Goal: Task Accomplishment & Management: Manage account settings

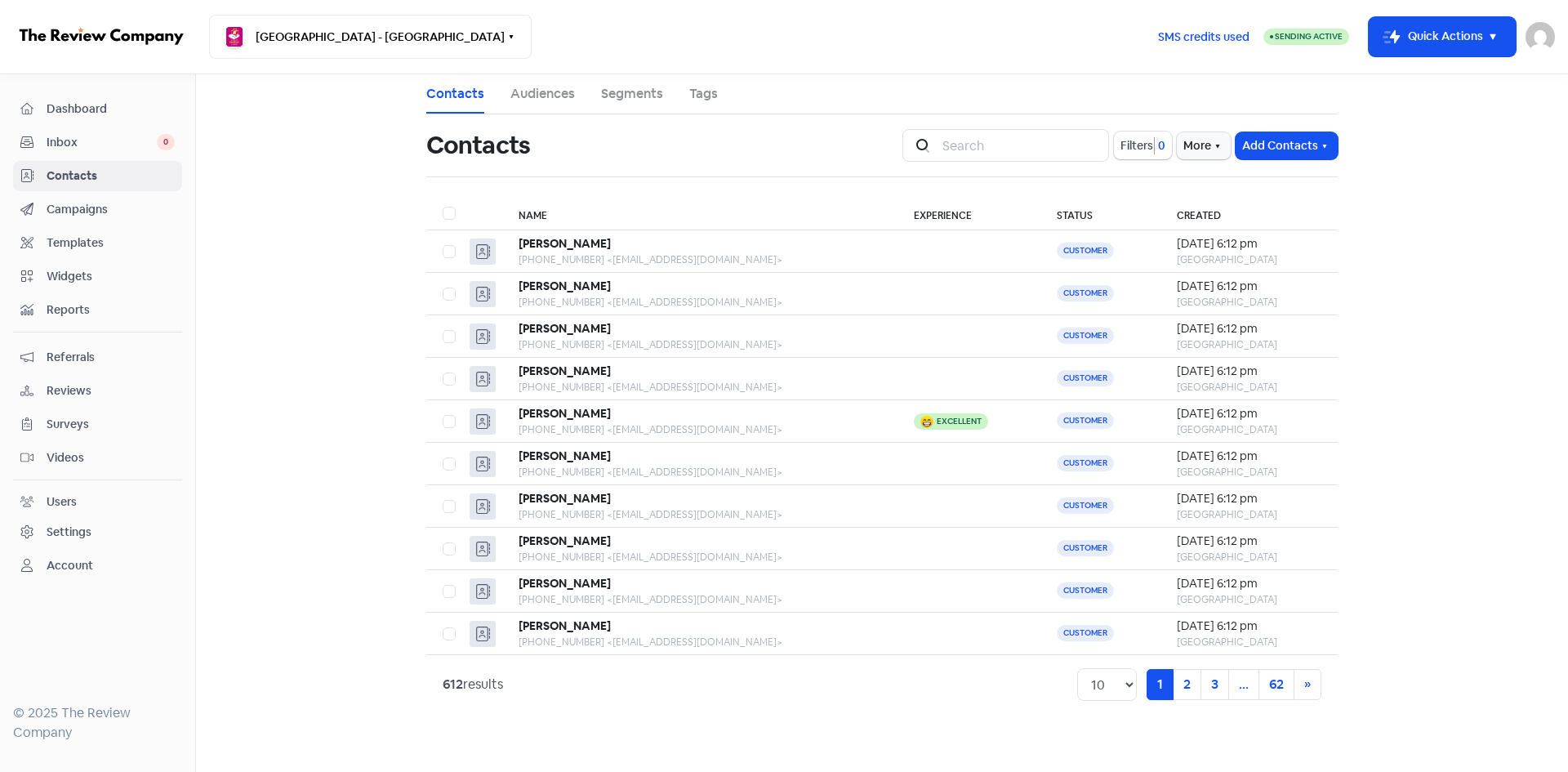
click at [83, 206] on span "Campaigns" at bounding box center [110, 209] width 128 height 17
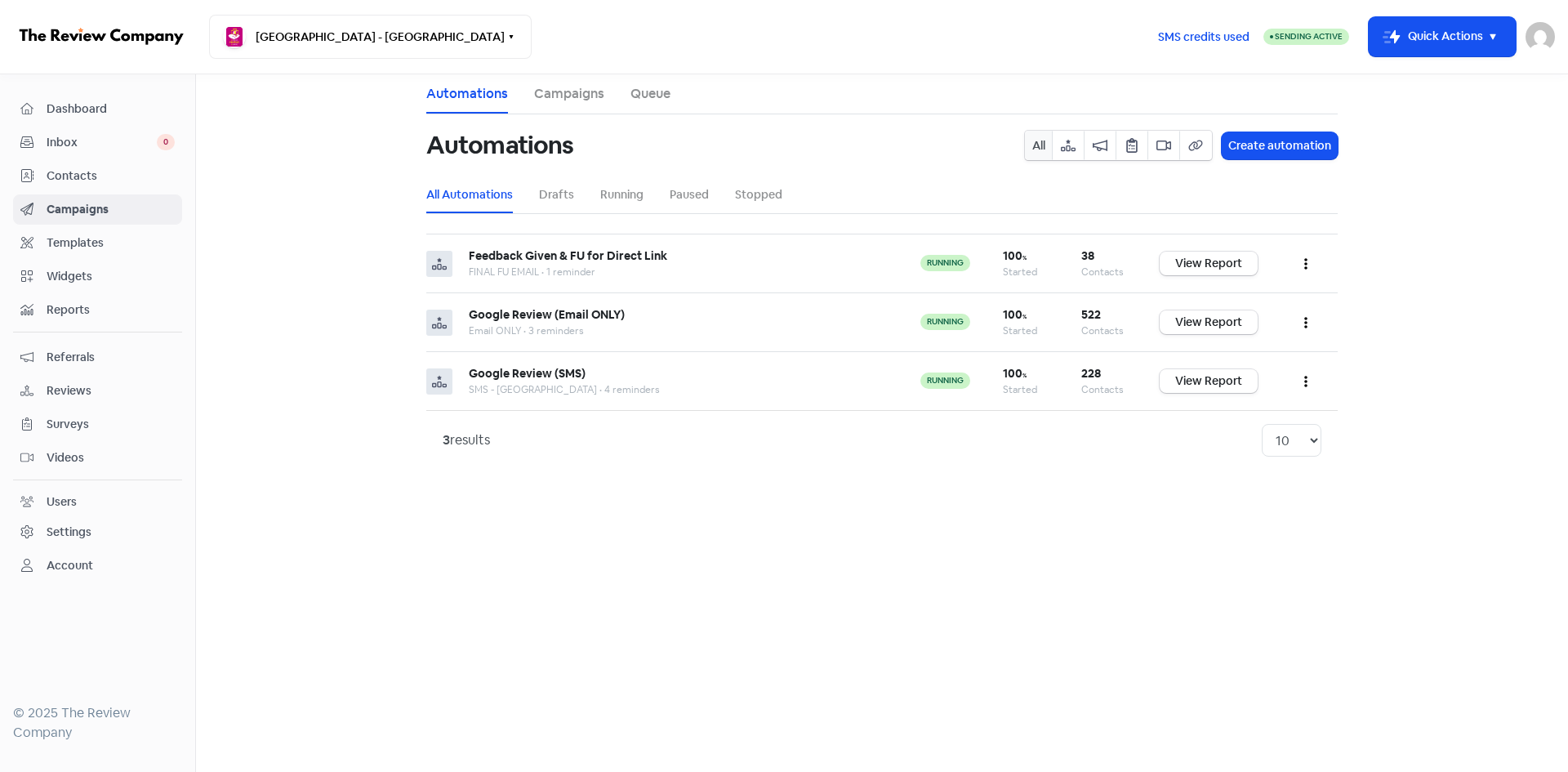
click at [81, 178] on span "Contacts" at bounding box center [110, 176] width 128 height 17
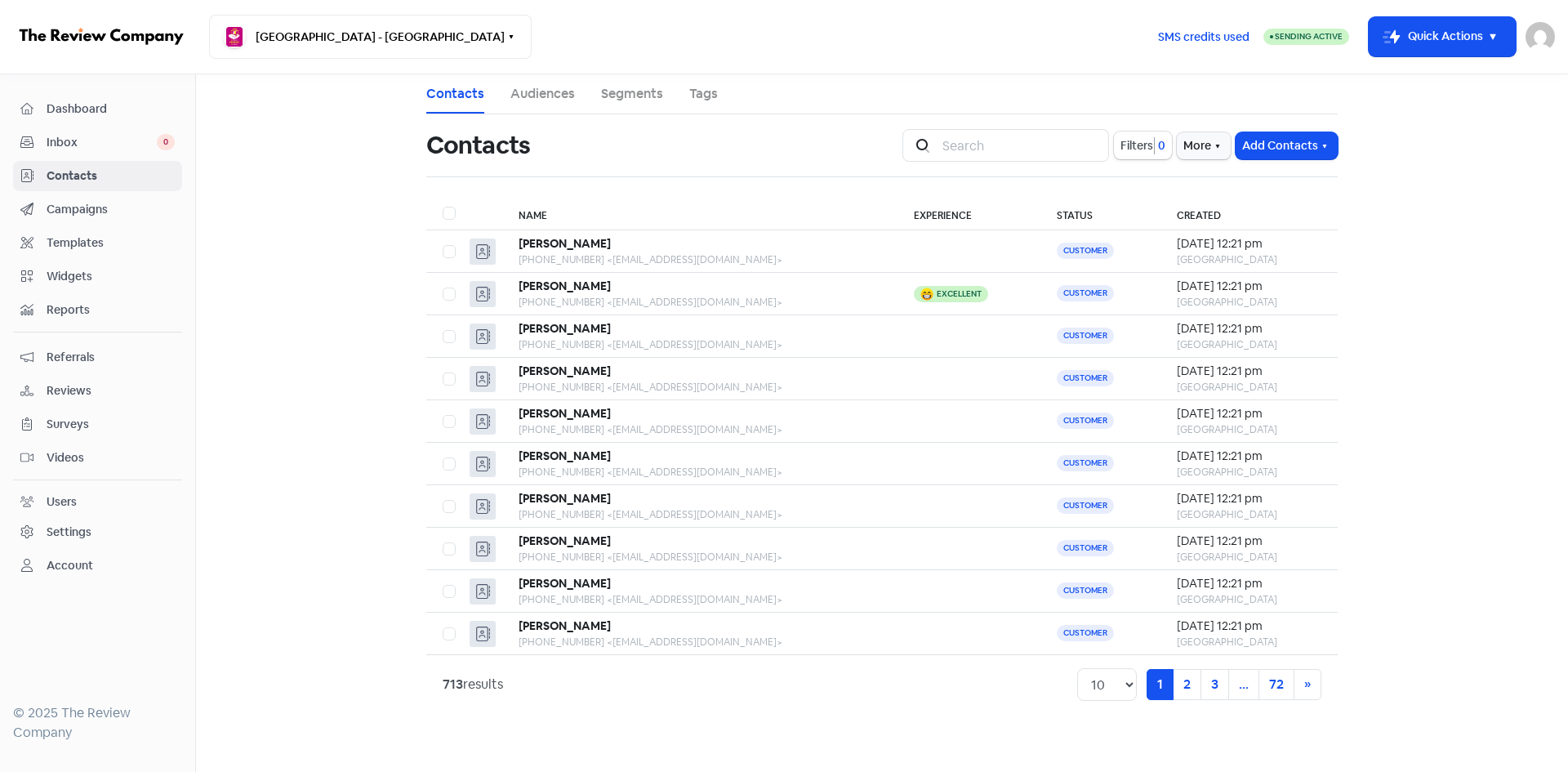
click at [75, 391] on span "Reviews" at bounding box center [110, 391] width 128 height 17
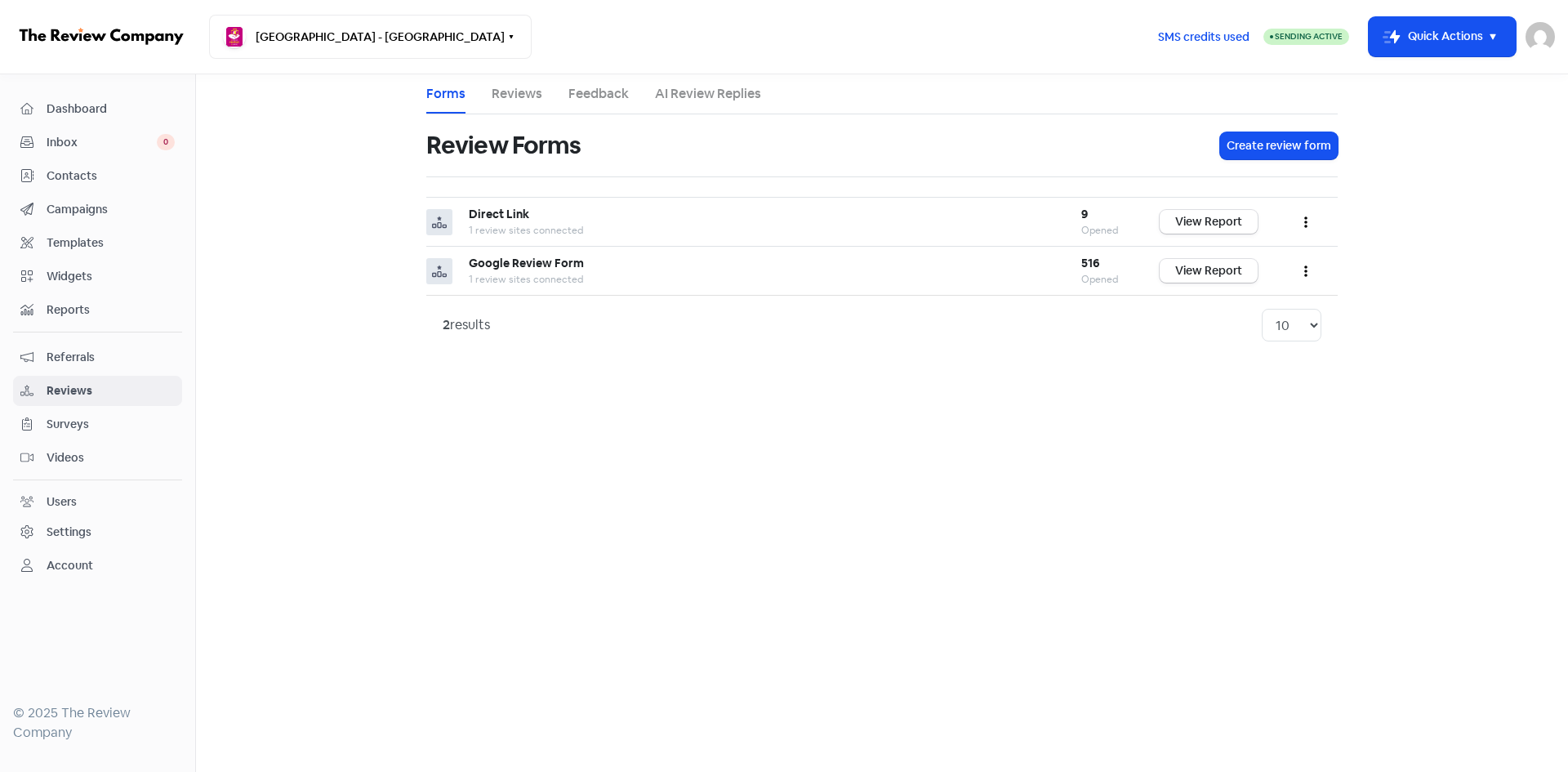
click at [75, 211] on span "Campaigns" at bounding box center [110, 209] width 128 height 17
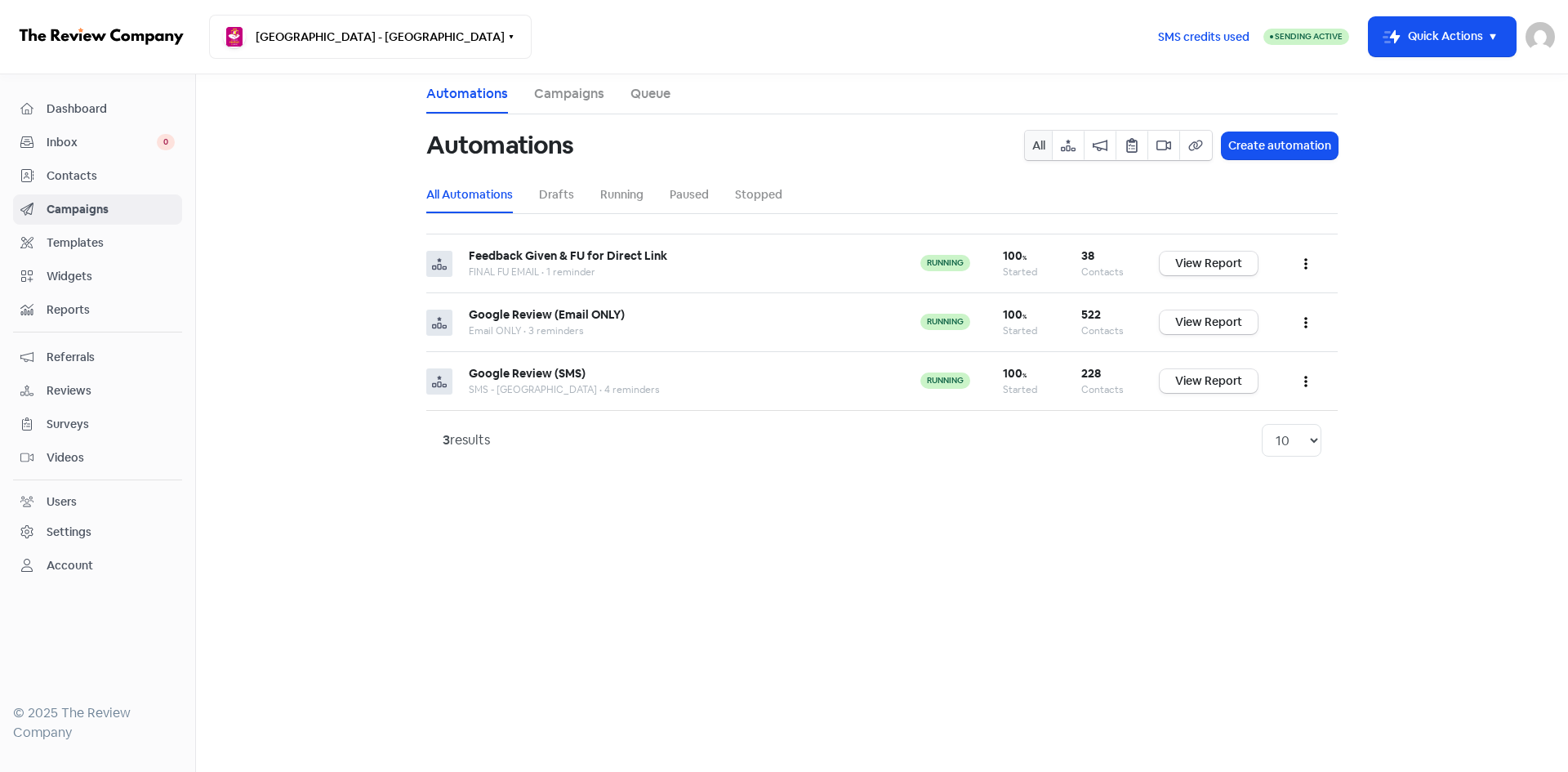
click at [72, 185] on div "Contacts" at bounding box center [97, 176] width 154 height 19
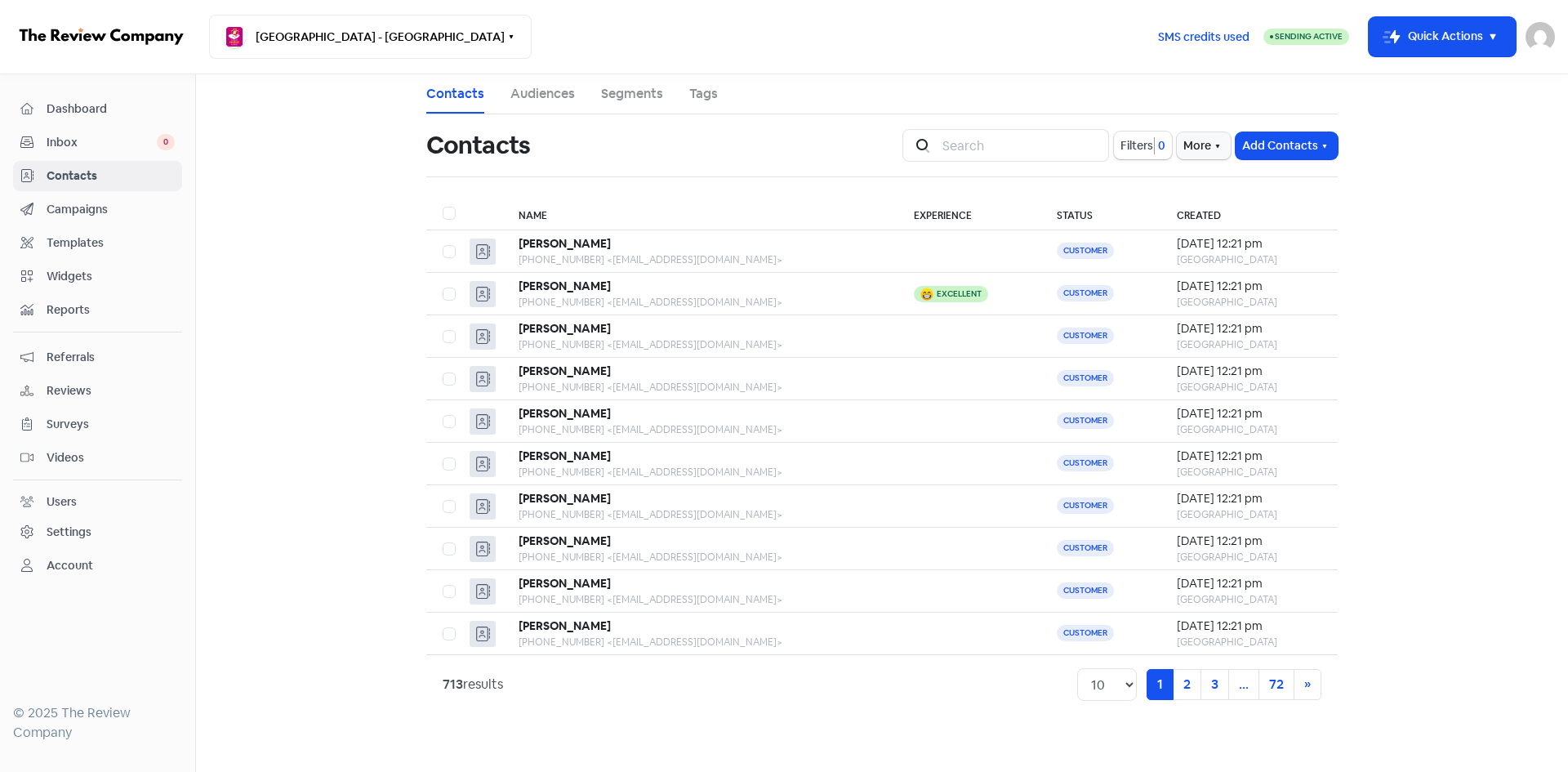
click at [82, 139] on span "Inbox" at bounding box center [102, 142] width 111 height 17
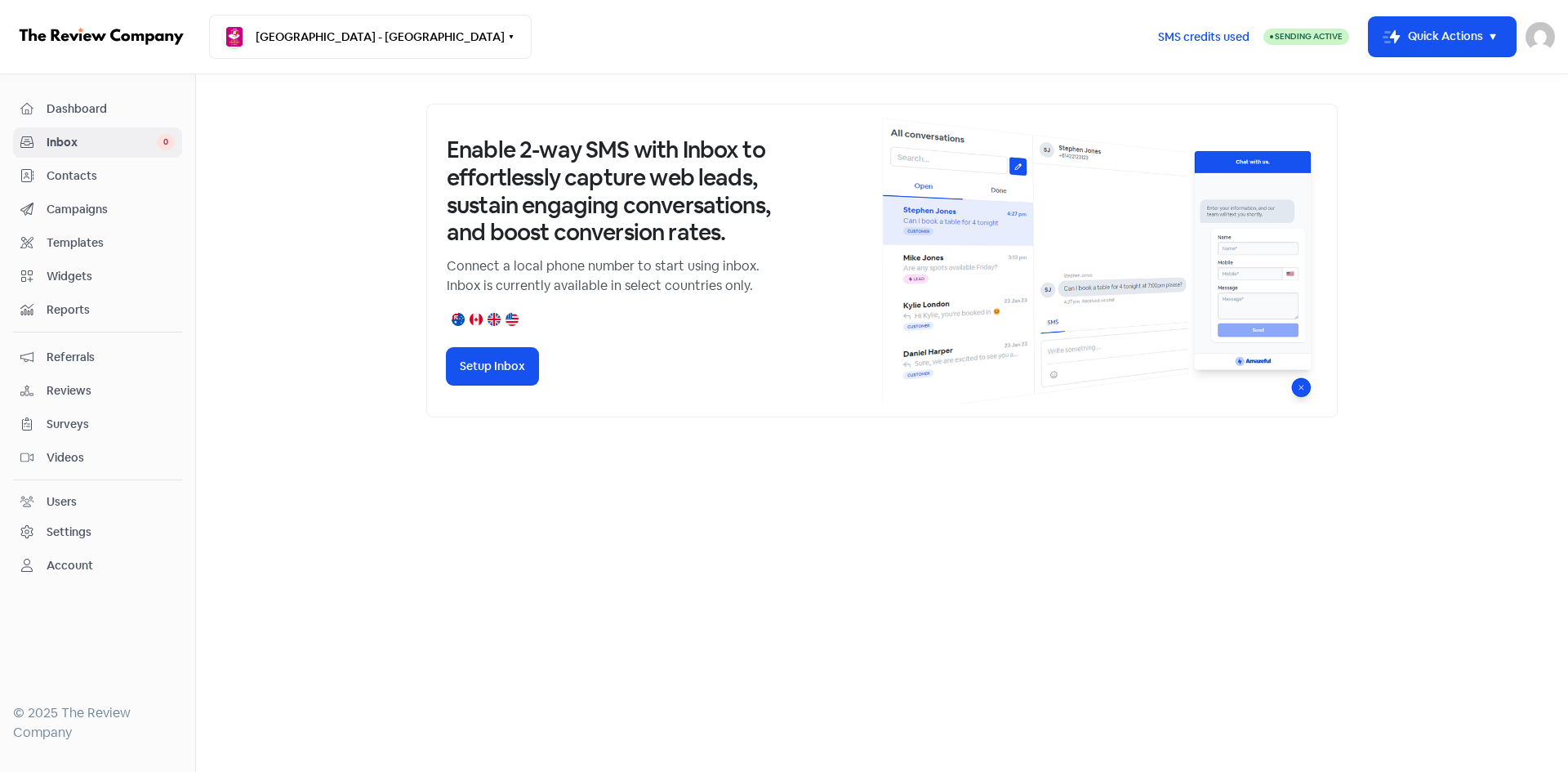
click at [101, 386] on span "Reviews" at bounding box center [110, 391] width 128 height 17
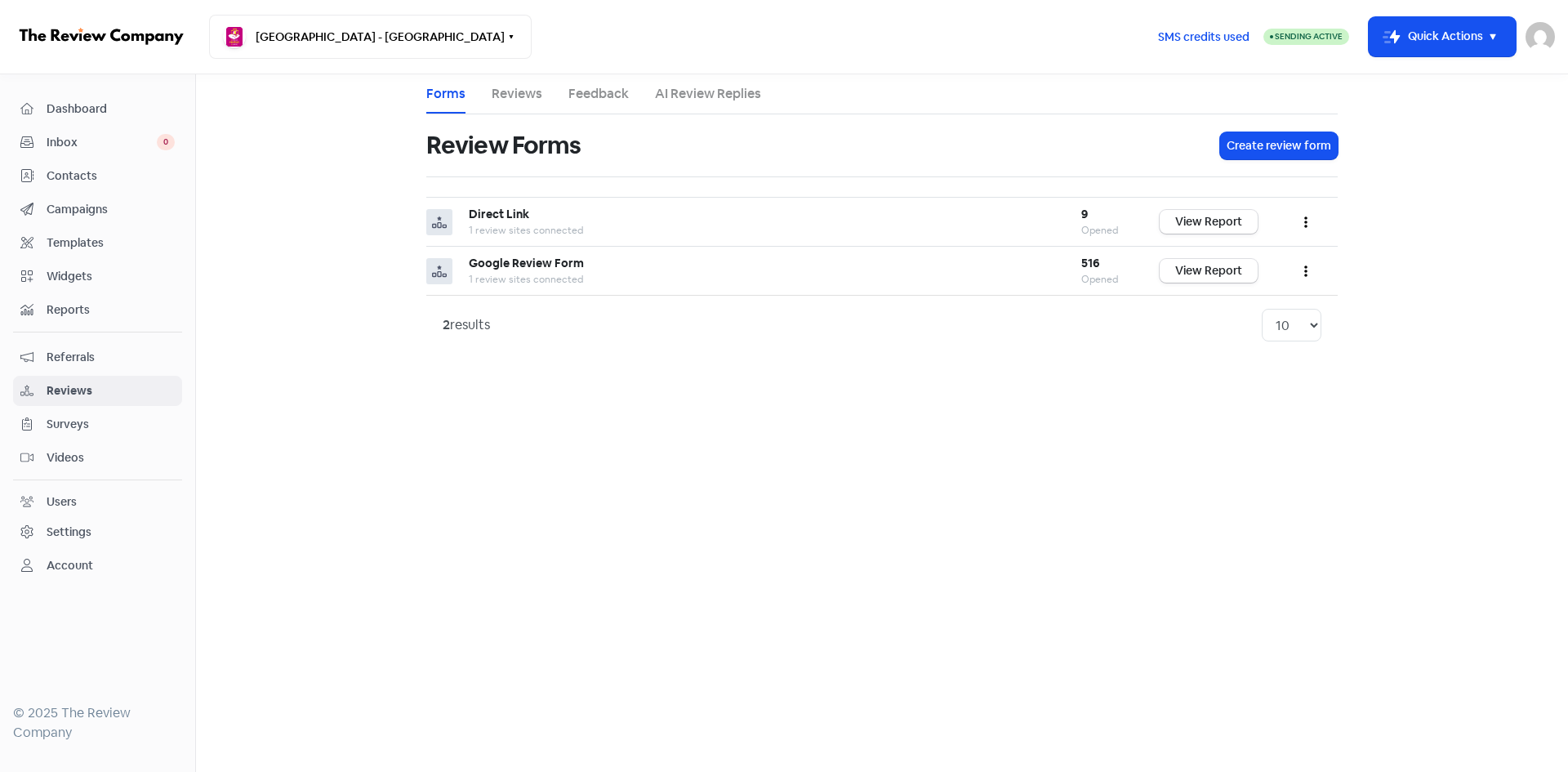
click at [498, 87] on link "Reviews" at bounding box center [517, 94] width 50 height 20
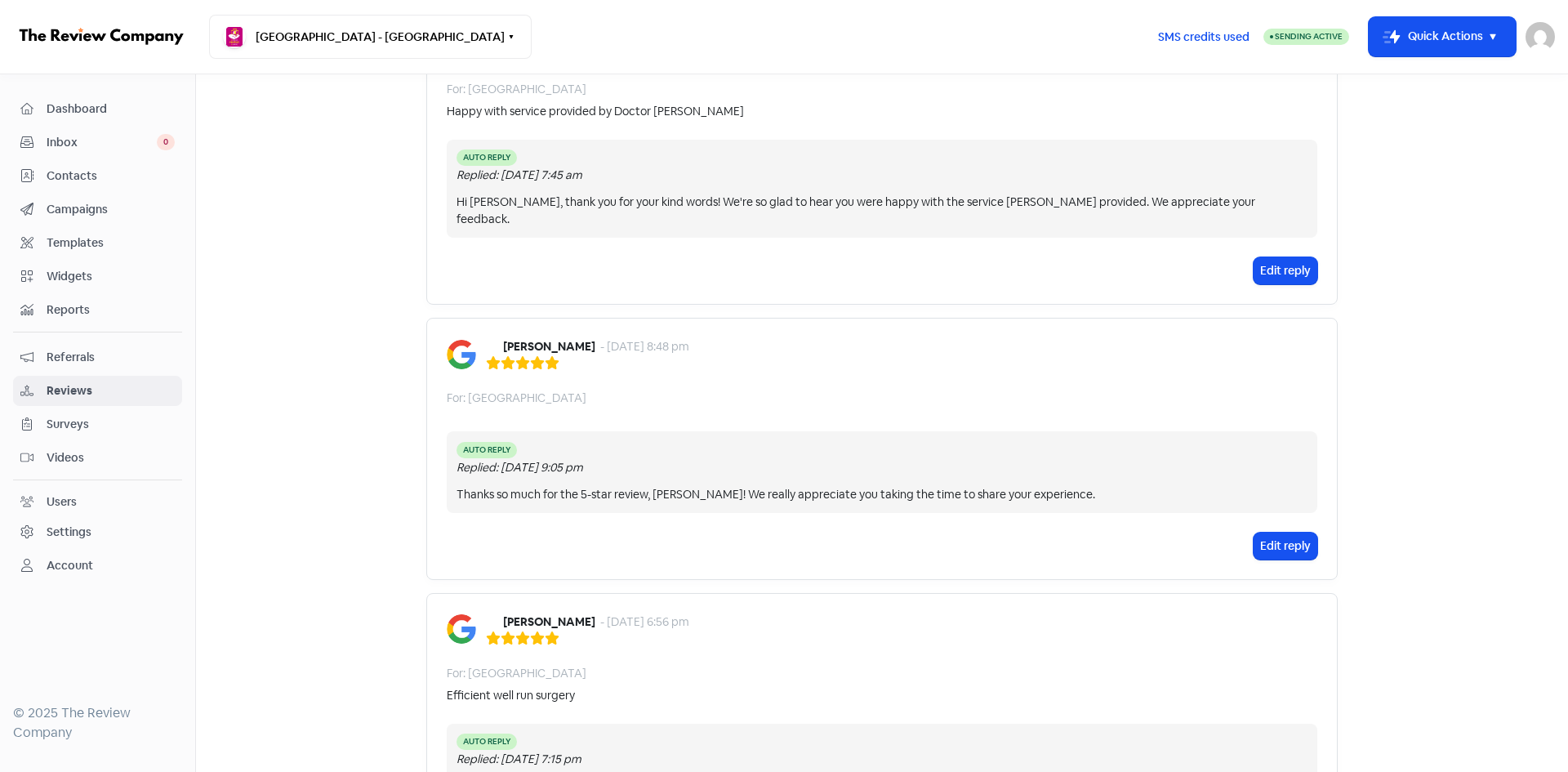
scroll to position [736, 0]
click at [80, 84] on nav "Dashboard Inbox 0 Contacts Campaigns Templates Widgets Reports Referrals Review…" at bounding box center [98, 423] width 196 height 698
click at [80, 102] on span "Dashboard" at bounding box center [110, 109] width 128 height 17
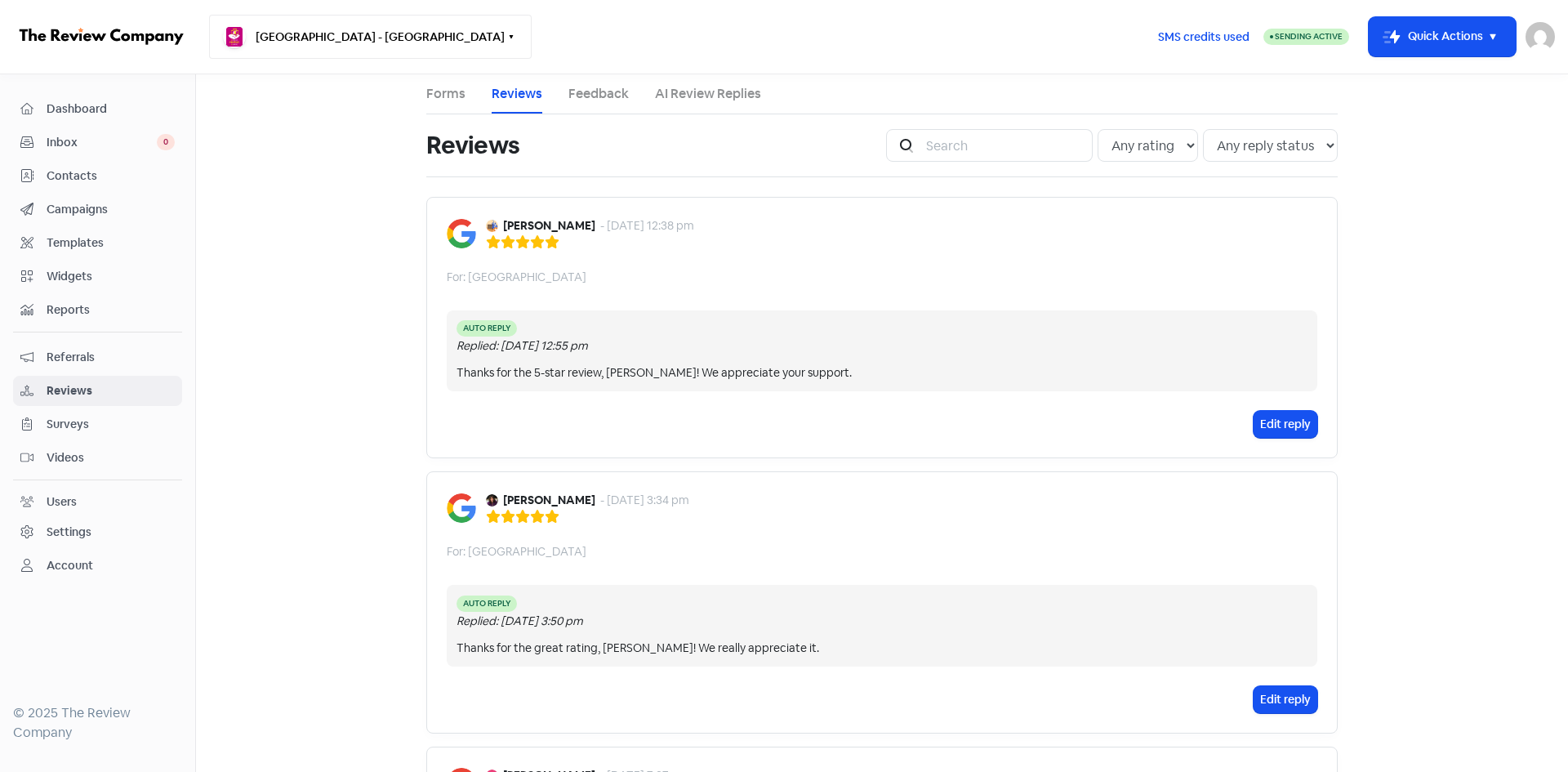
click at [427, 44] on button "[GEOGRAPHIC_DATA] - [GEOGRAPHIC_DATA]" at bounding box center [370, 36] width 323 height 44
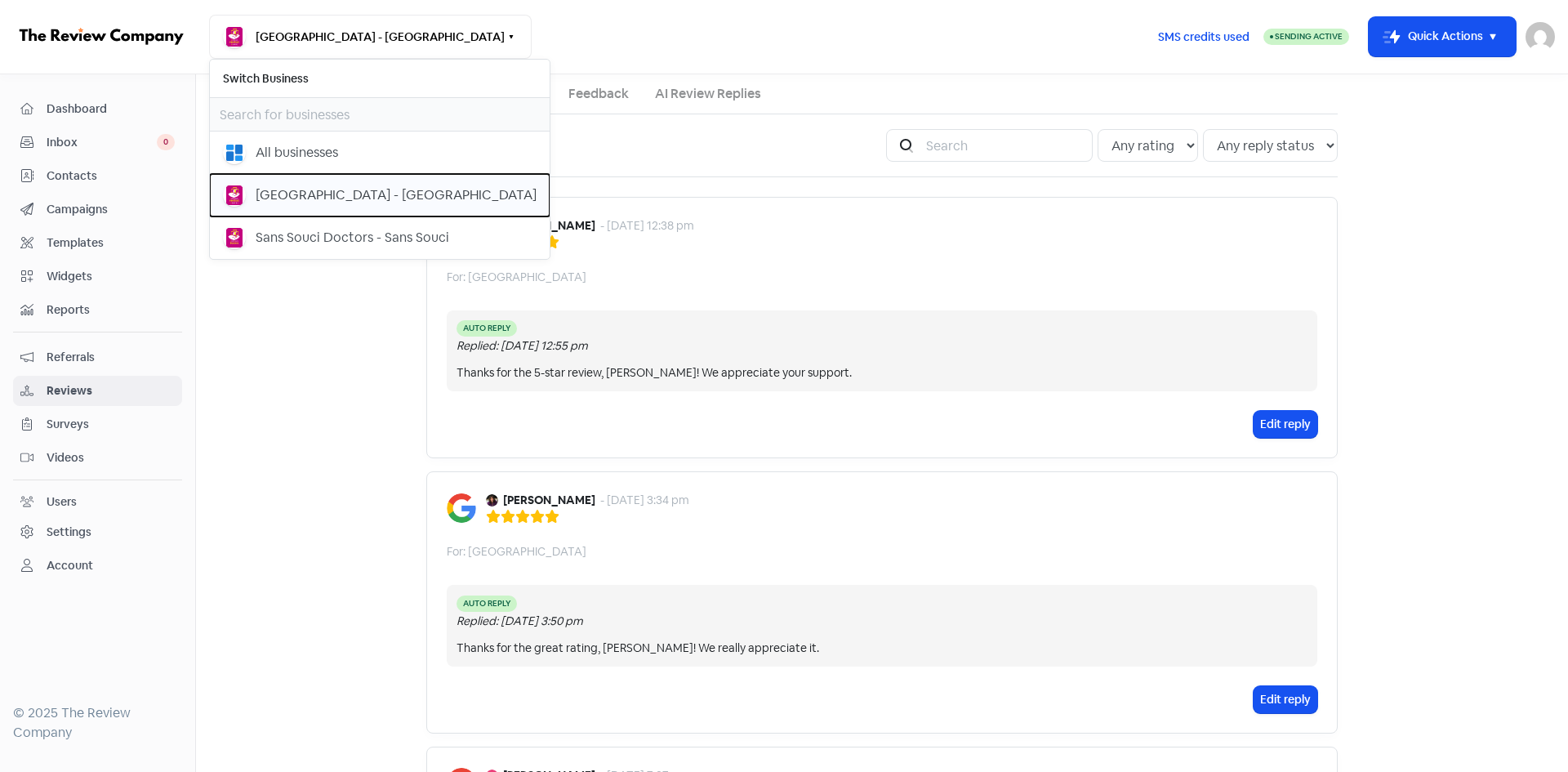
click at [380, 201] on div "[GEOGRAPHIC_DATA] - [GEOGRAPHIC_DATA]" at bounding box center [396, 196] width 281 height 20
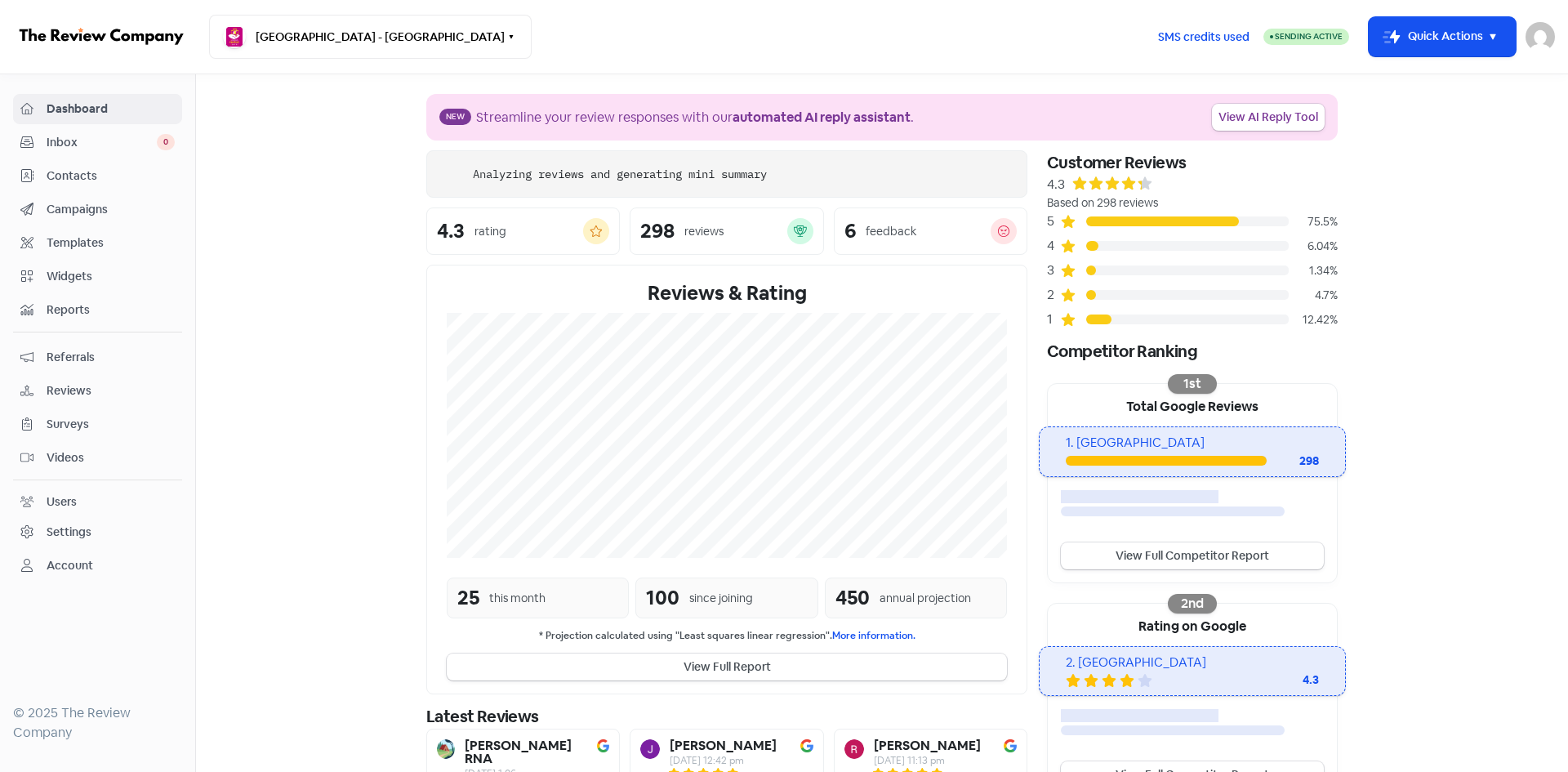
click at [62, 404] on link "Reviews" at bounding box center [97, 391] width 169 height 31
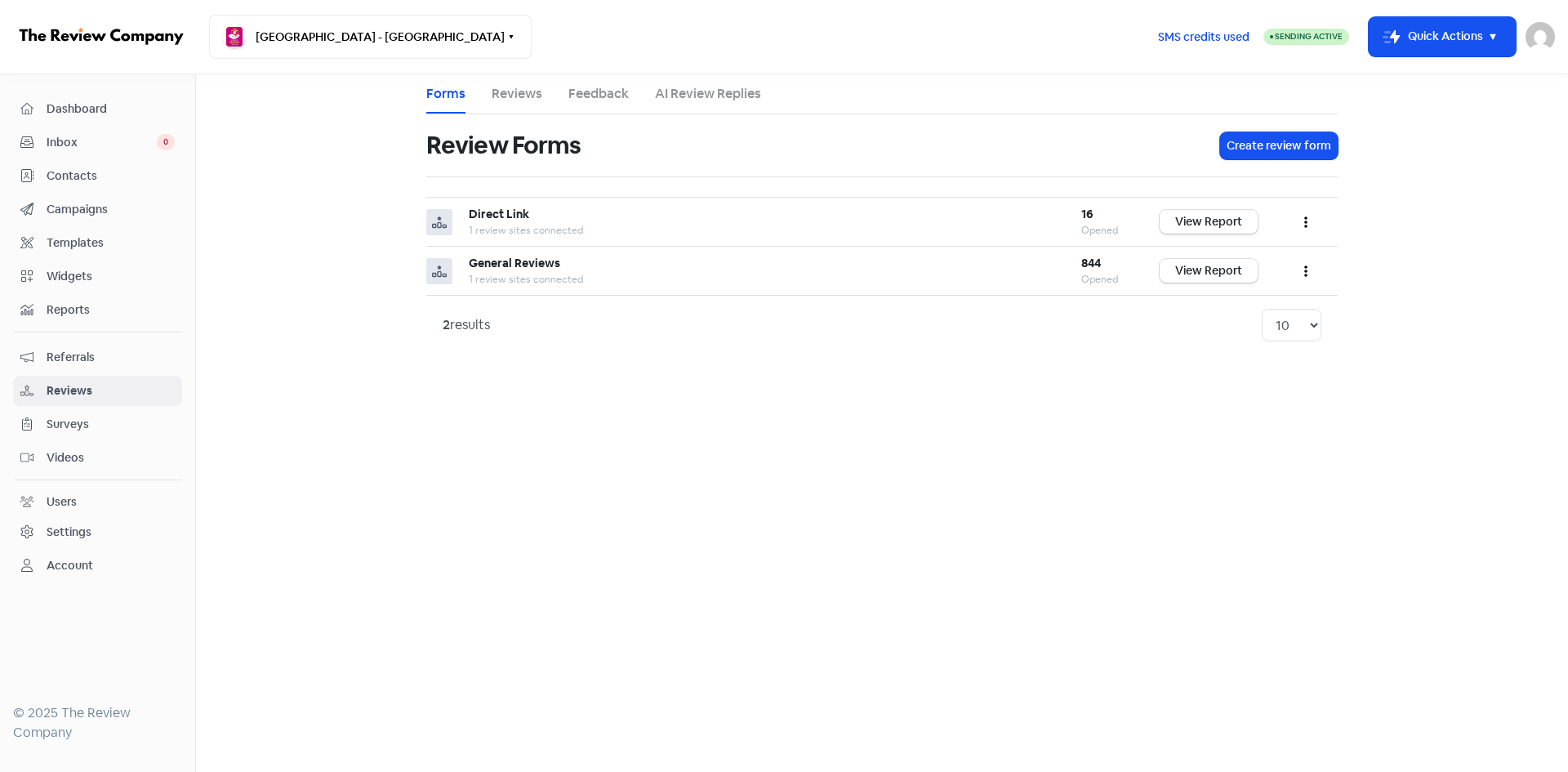
click at [517, 103] on link "Reviews" at bounding box center [517, 94] width 50 height 20
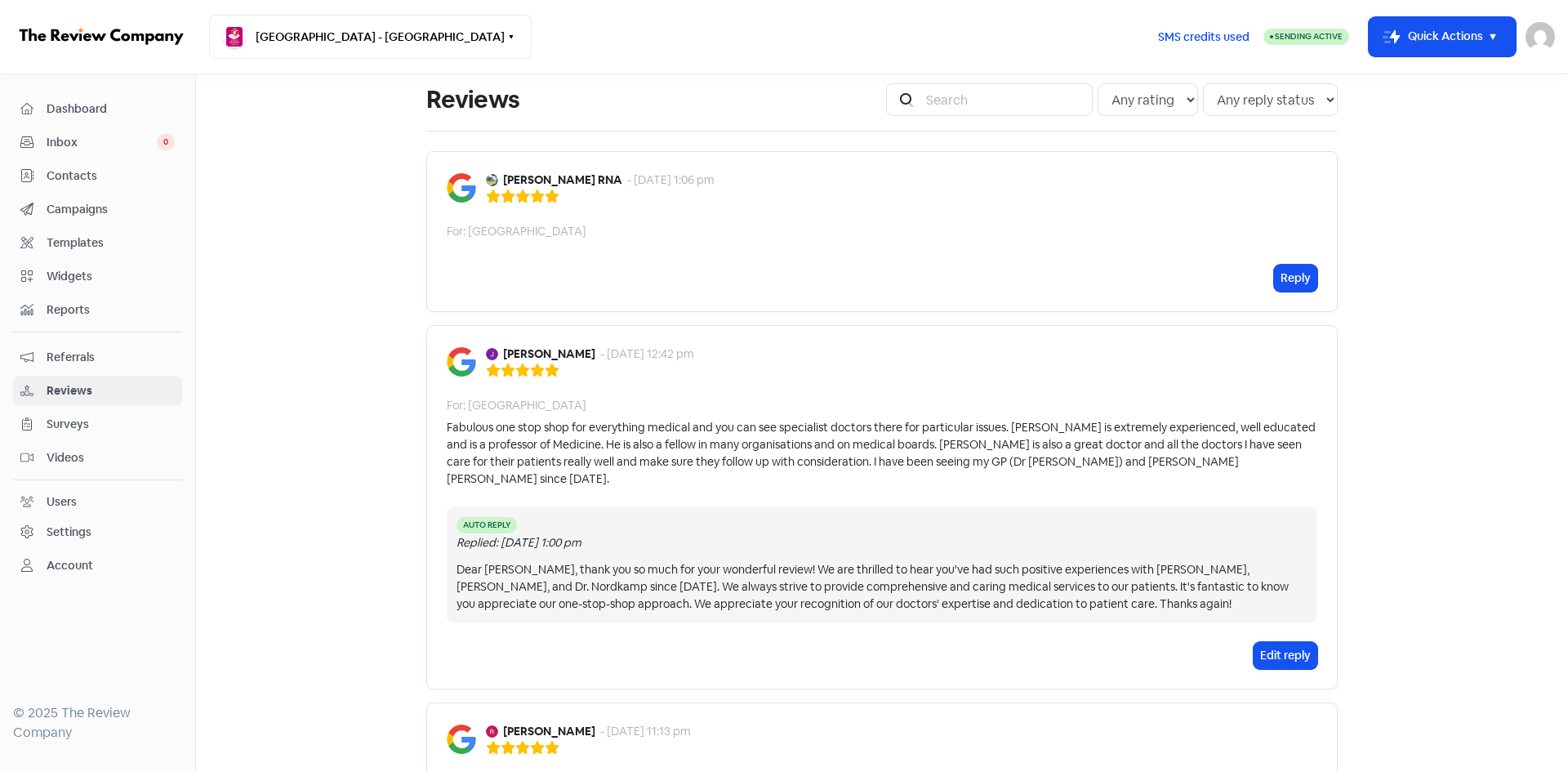
scroll to position [82, 0]
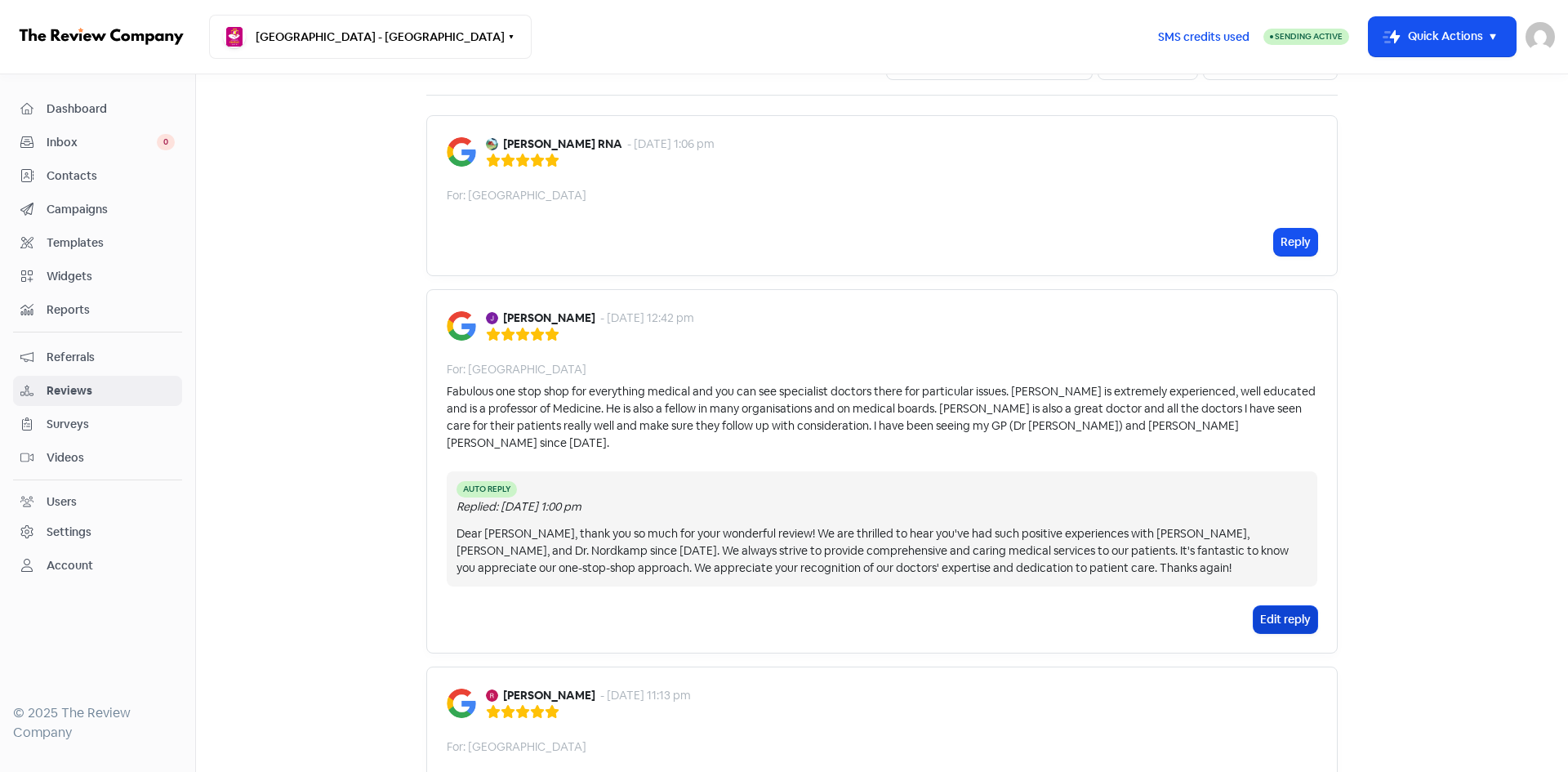
click at [1272, 606] on button "Edit reply" at bounding box center [1285, 619] width 64 height 27
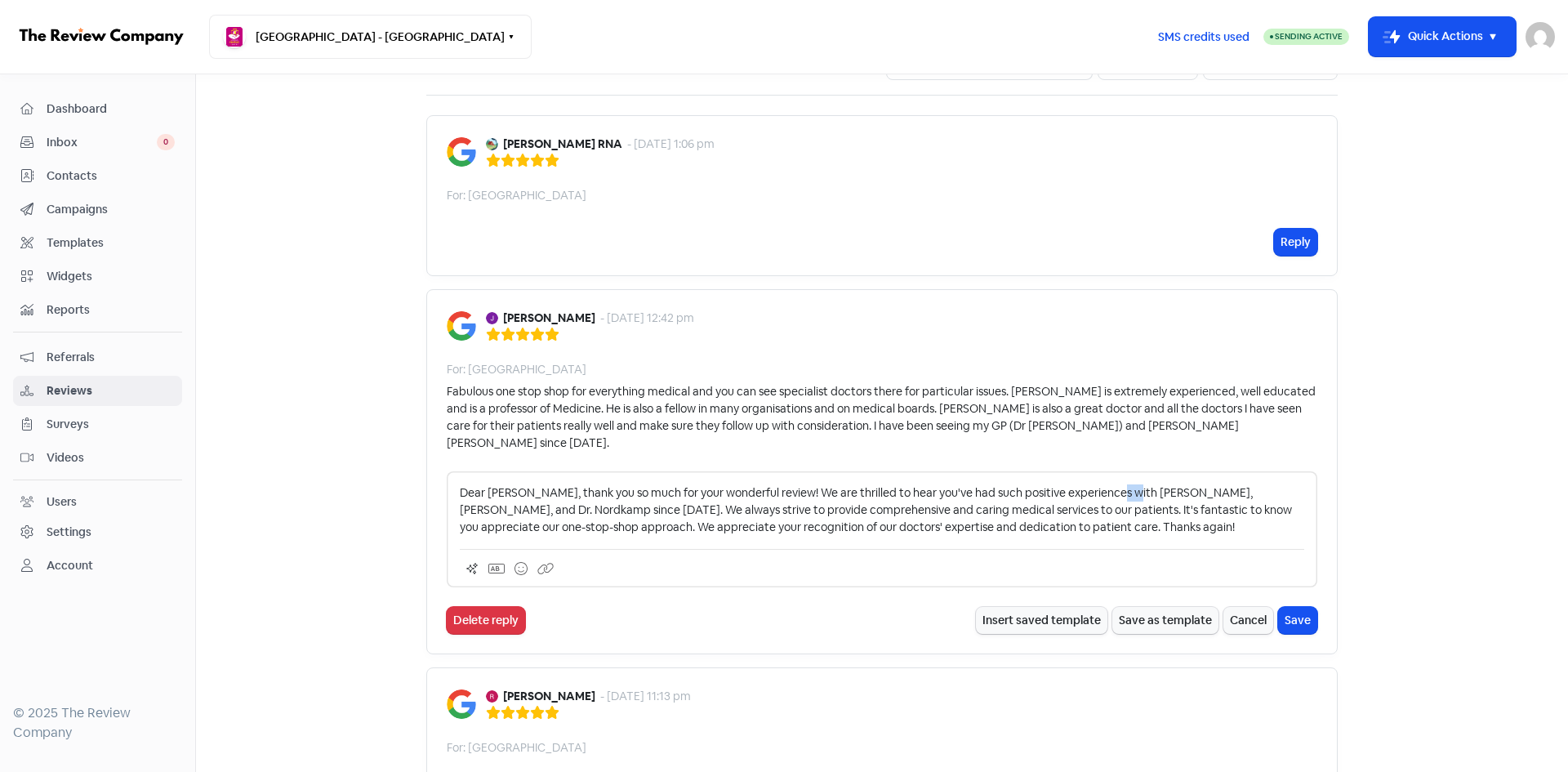
drag, startPoint x: 1120, startPoint y: 476, endPoint x: 1107, endPoint y: 476, distance: 13.0
click at [1107, 485] on p "Dear [PERSON_NAME], thank you so much for your wonderful review! We are thrille…" at bounding box center [881, 510] width 844 height 51
click at [1305, 607] on button "Save" at bounding box center [1298, 620] width 40 height 27
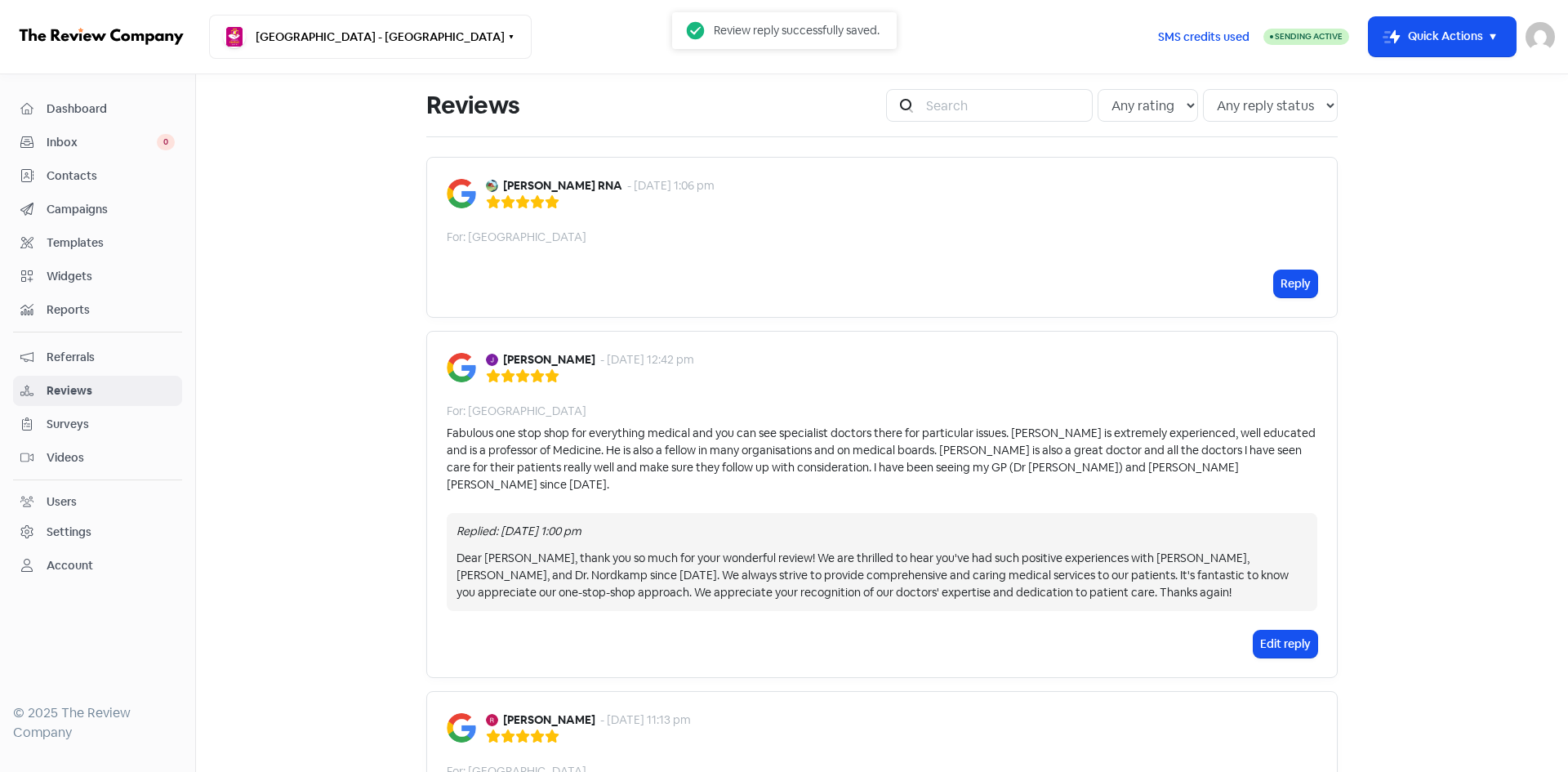
scroll to position [0, 0]
